Goal: Check status: Check status

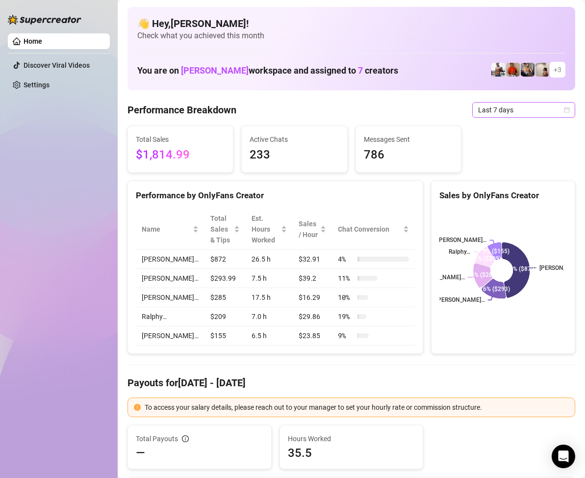
click at [564, 108] on icon "calendar" at bounding box center [567, 110] width 6 height 6
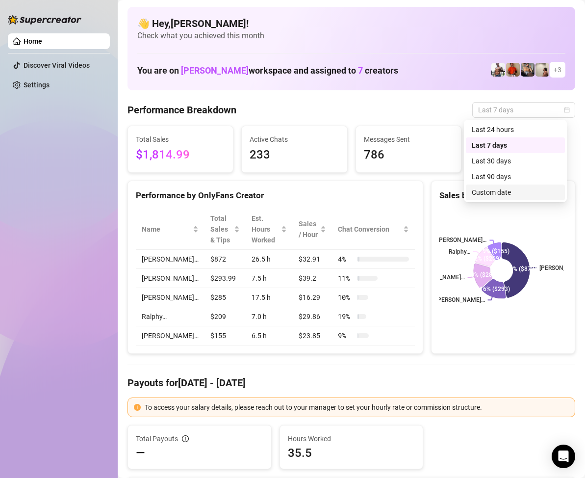
click at [504, 188] on div "Custom date" at bounding box center [515, 192] width 87 height 11
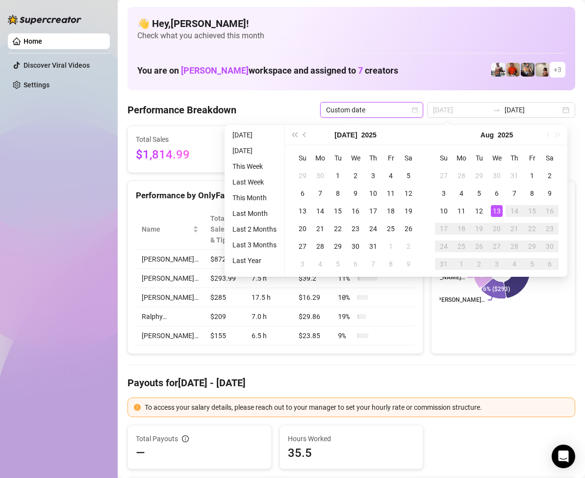
click at [498, 211] on div "13" at bounding box center [497, 211] width 12 height 12
click at [498, 209] on div "13" at bounding box center [497, 211] width 12 height 12
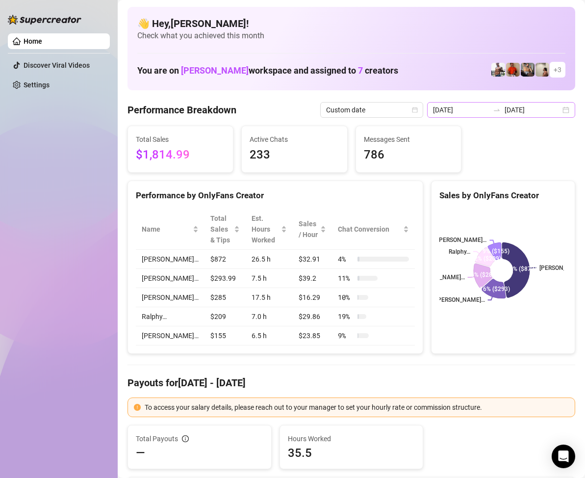
click at [556, 111] on div "[DATE] [DATE]" at bounding box center [501, 110] width 148 height 16
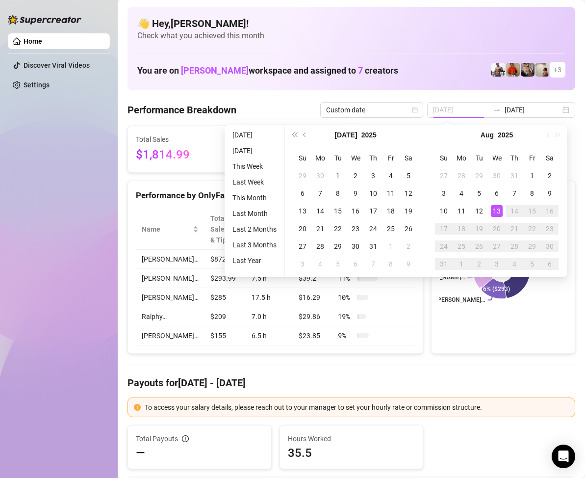
click at [499, 212] on div "13" at bounding box center [497, 211] width 12 height 12
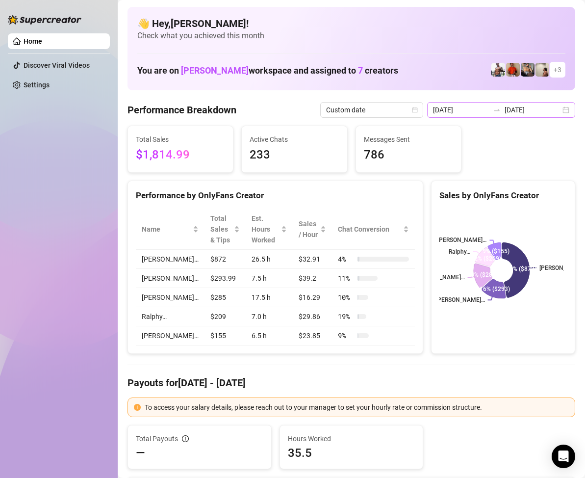
click at [557, 110] on div "[DATE] [DATE]" at bounding box center [501, 110] width 148 height 16
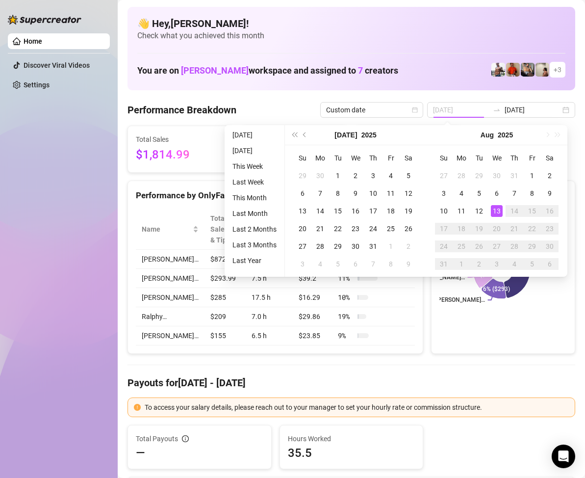
click at [497, 208] on div "13" at bounding box center [497, 211] width 12 height 12
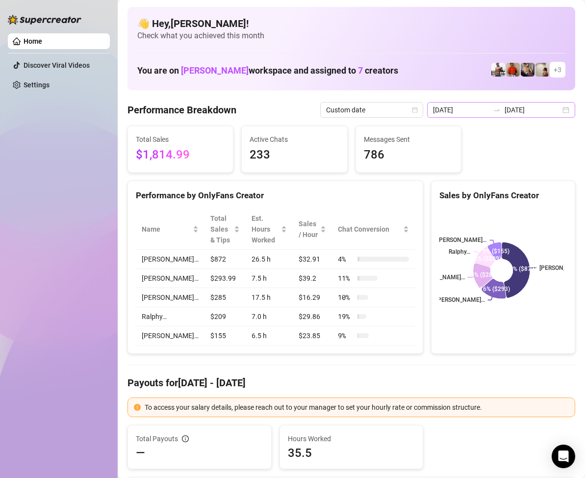
click at [557, 111] on div "[DATE] [DATE]" at bounding box center [501, 110] width 148 height 16
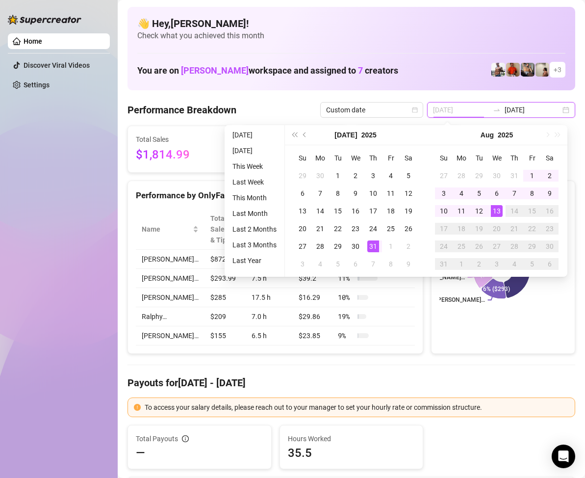
type input "[DATE]"
click at [496, 210] on div "13" at bounding box center [497, 211] width 12 height 12
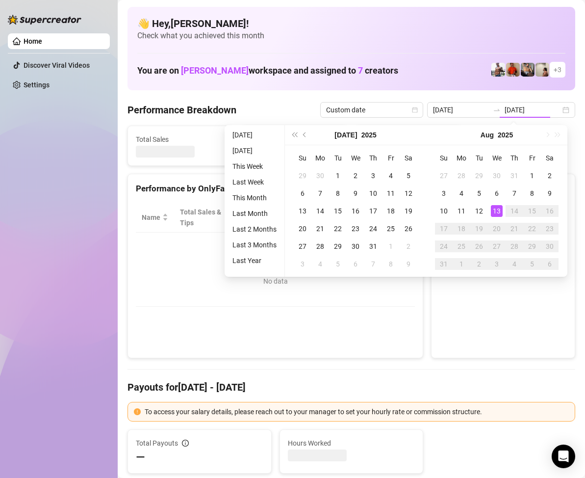
type input "[DATE]"
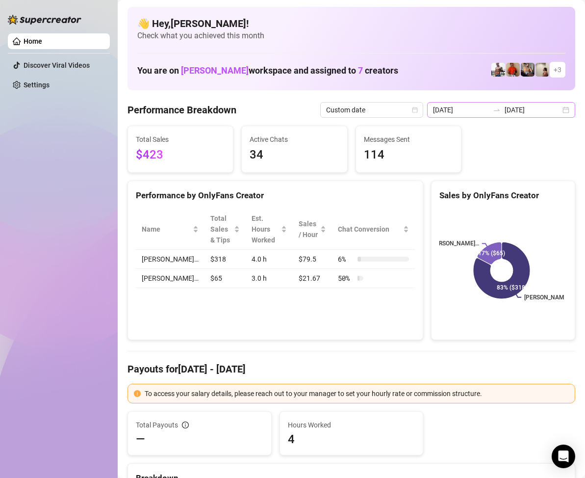
click at [558, 110] on div "[DATE] [DATE]" at bounding box center [501, 110] width 148 height 16
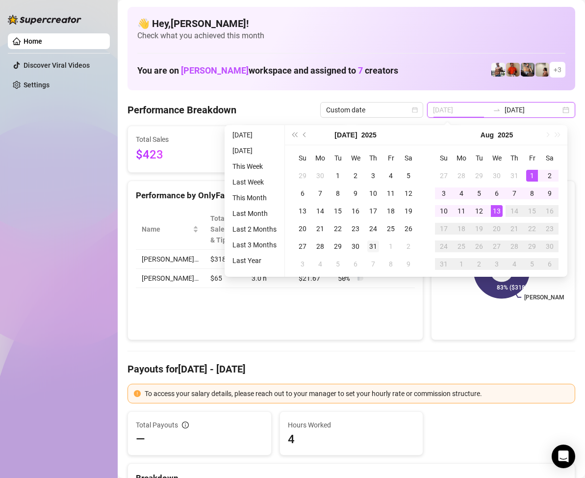
type input "[DATE]"
click at [374, 248] on div "31" at bounding box center [374, 246] width 12 height 12
type input "[DATE]"
click at [498, 212] on div "13" at bounding box center [497, 211] width 12 height 12
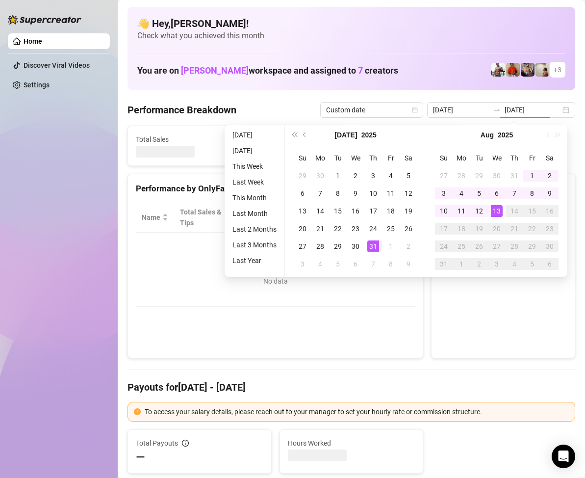
type input "[DATE]"
